Goal: Task Accomplishment & Management: Use online tool/utility

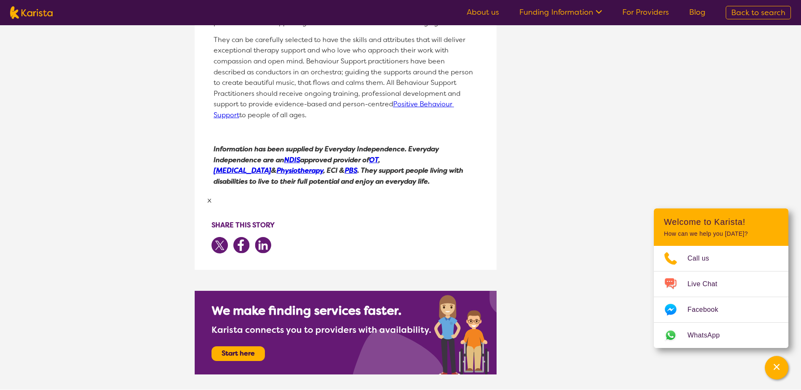
scroll to position [2160, 0]
click at [209, 194] on p "x" at bounding box center [345, 200] width 277 height 12
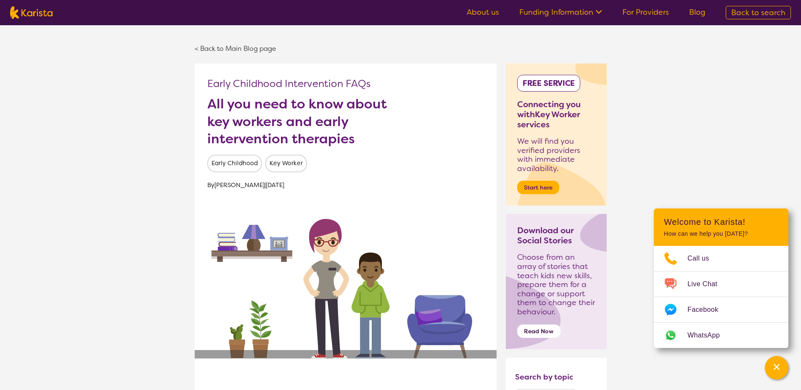
click at [235, 40] on div "< Back to Main Blog page" at bounding box center [401, 49] width 412 height 30
click at [236, 46] on link "< Back to Main Blog page" at bounding box center [236, 48] width 82 height 9
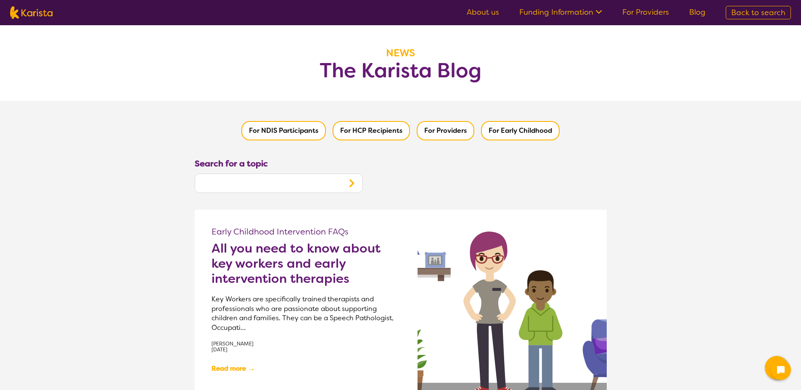
click at [52, 14] on img at bounding box center [31, 12] width 42 height 13
select select "[MEDICAL_DATA]"
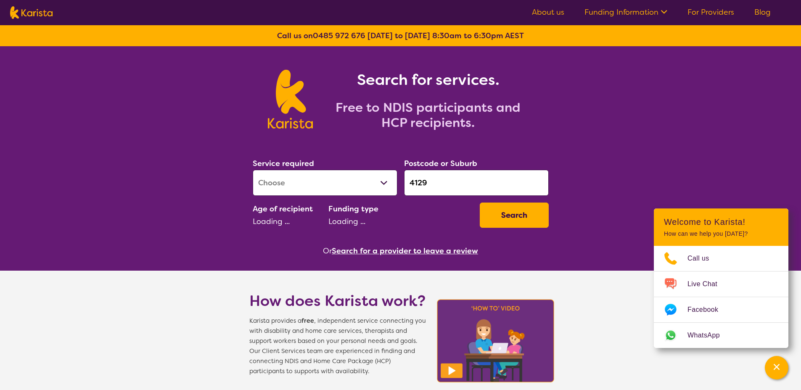
select select "AD"
select select "NDIS"
